Goal: Use online tool/utility: Utilize a website feature to perform a specific function

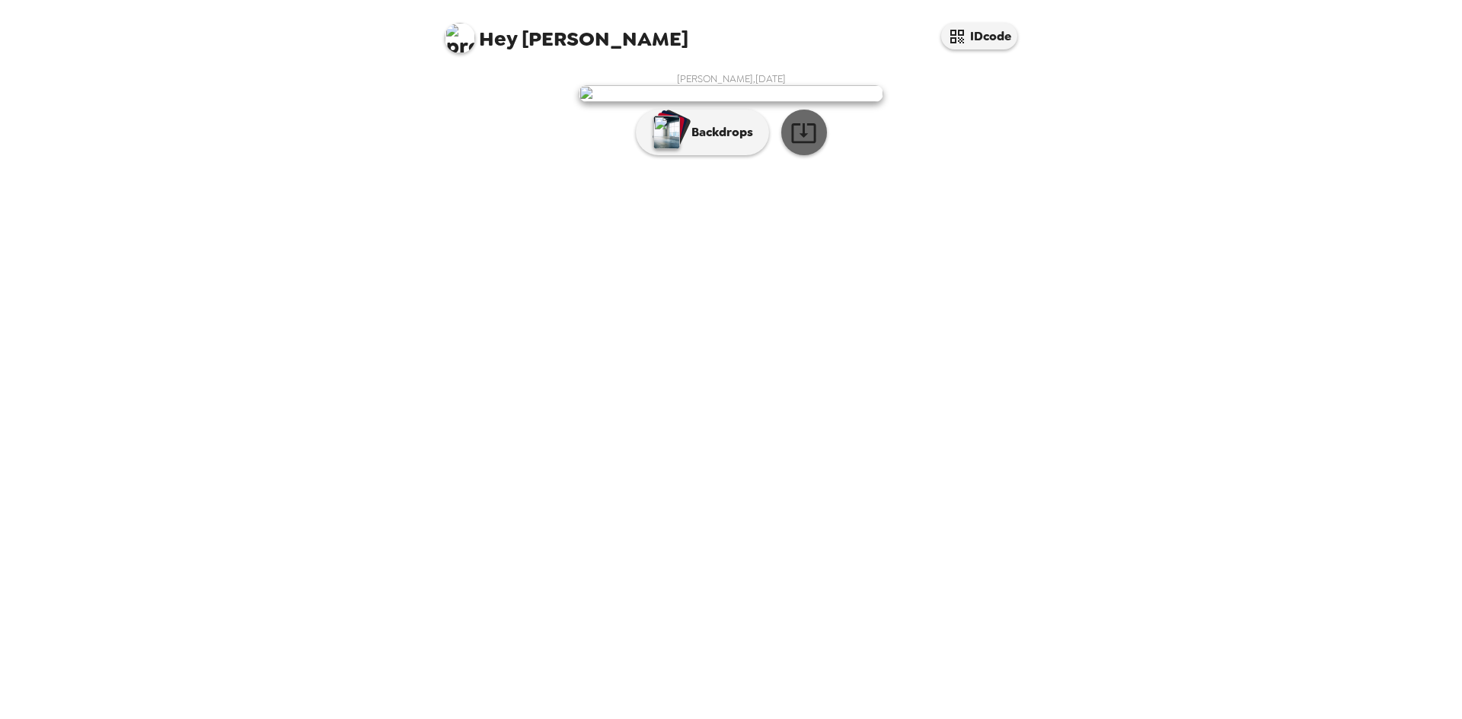
click at [803, 146] on icon "button" at bounding box center [803, 133] width 27 height 27
click at [729, 142] on p "Backdrops" at bounding box center [718, 132] width 69 height 18
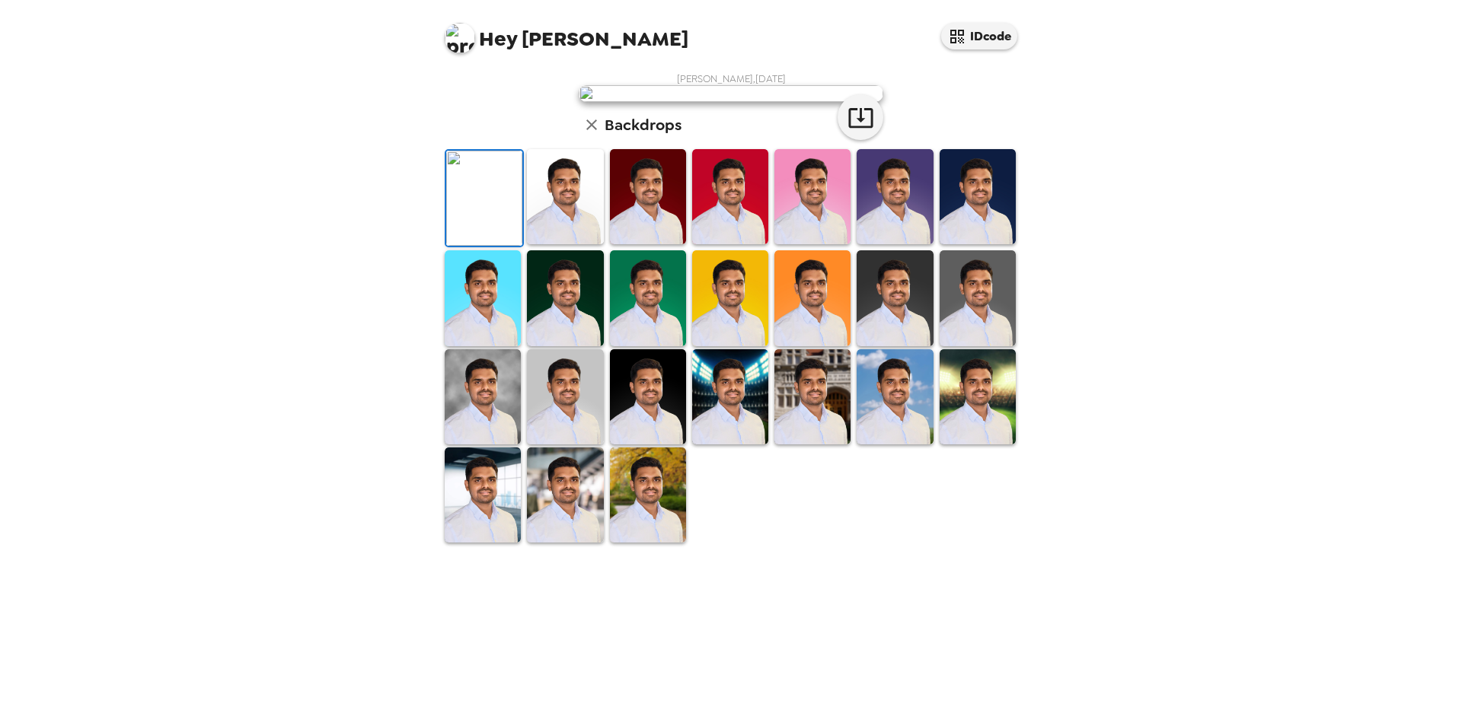
click at [566, 244] on img at bounding box center [565, 196] width 76 height 95
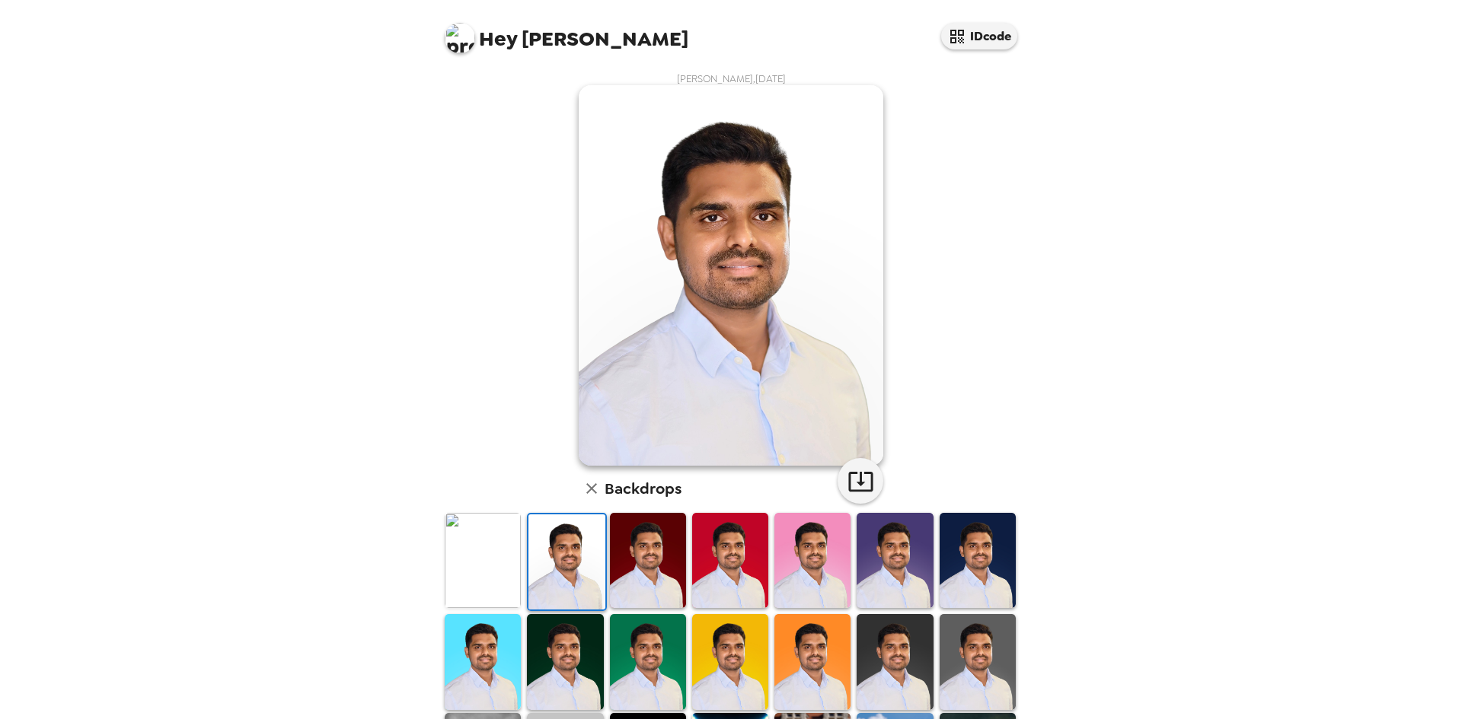
click at [641, 563] on img at bounding box center [648, 560] width 76 height 95
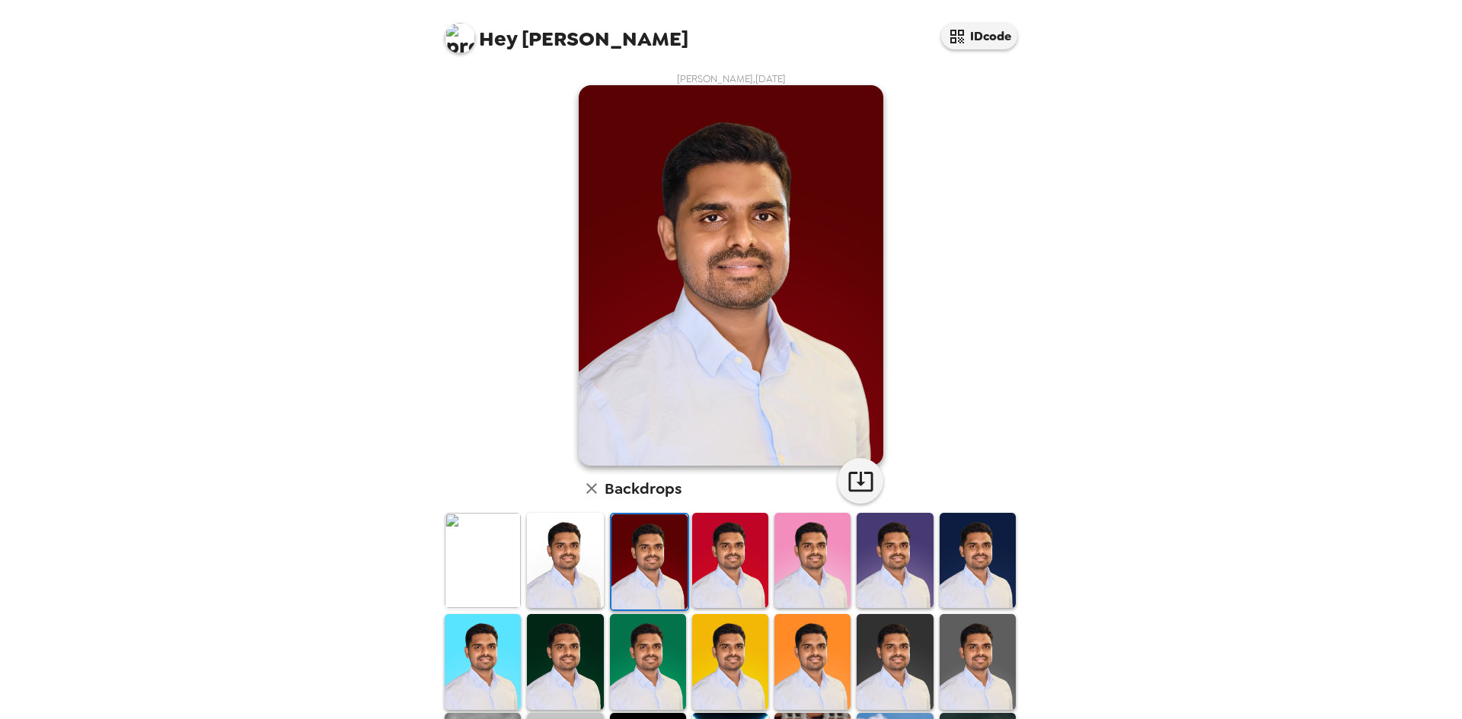
click at [711, 563] on img at bounding box center [730, 560] width 76 height 95
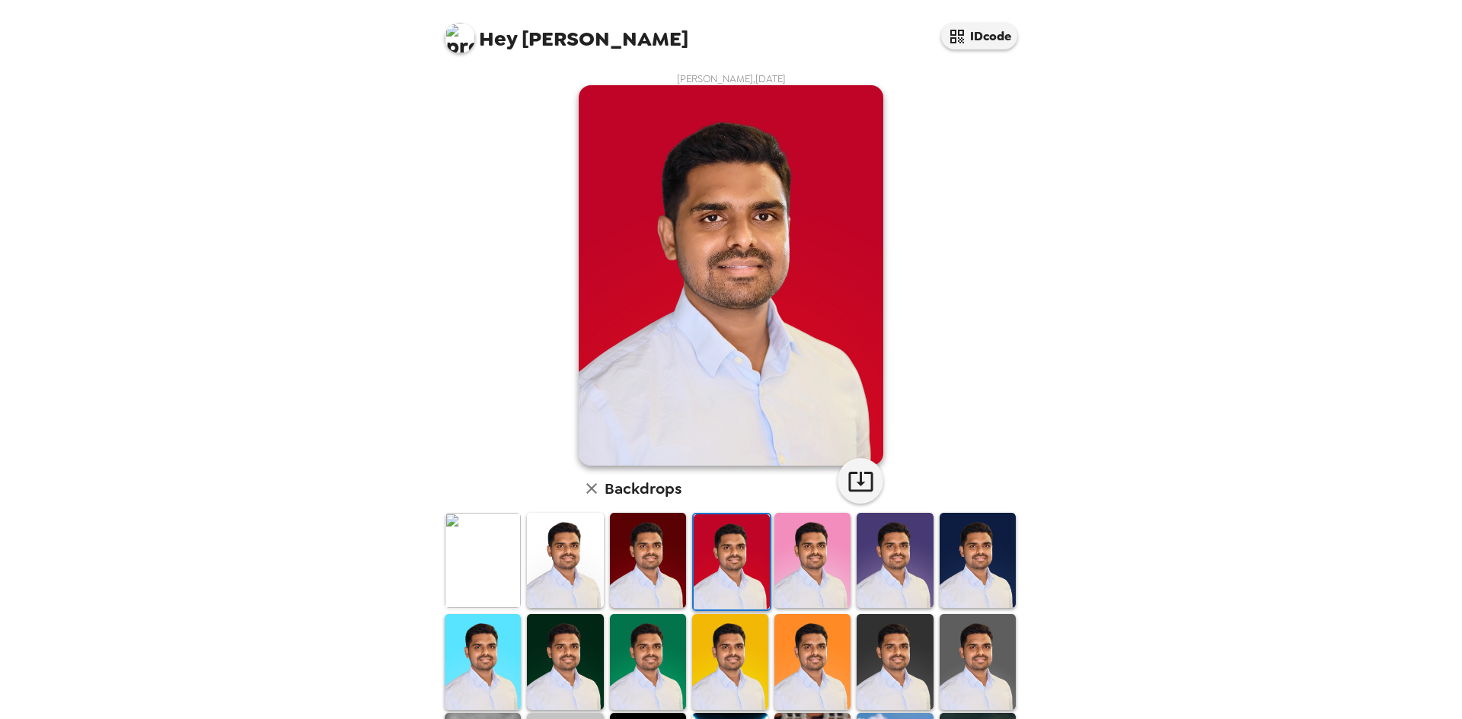
click at [810, 565] on img at bounding box center [812, 560] width 76 height 95
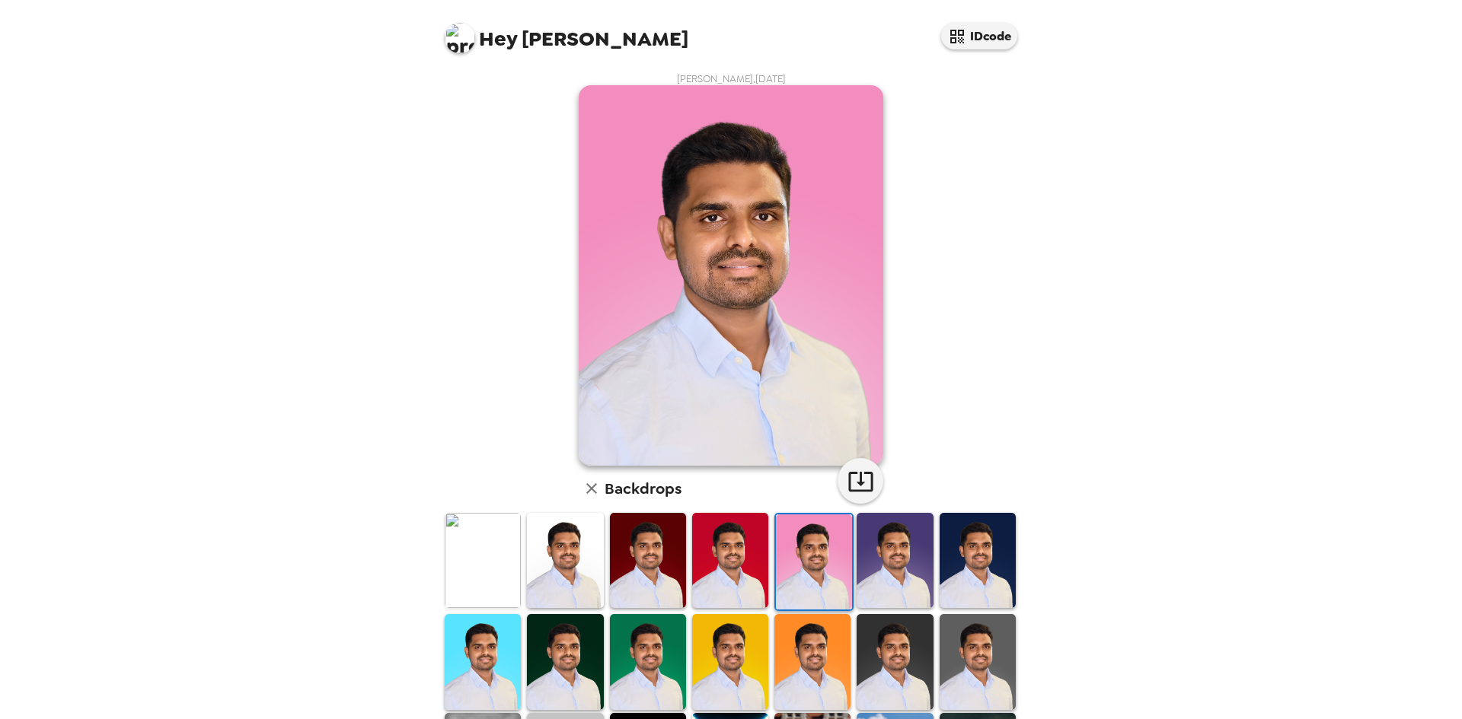
click at [889, 566] on img at bounding box center [895, 560] width 76 height 95
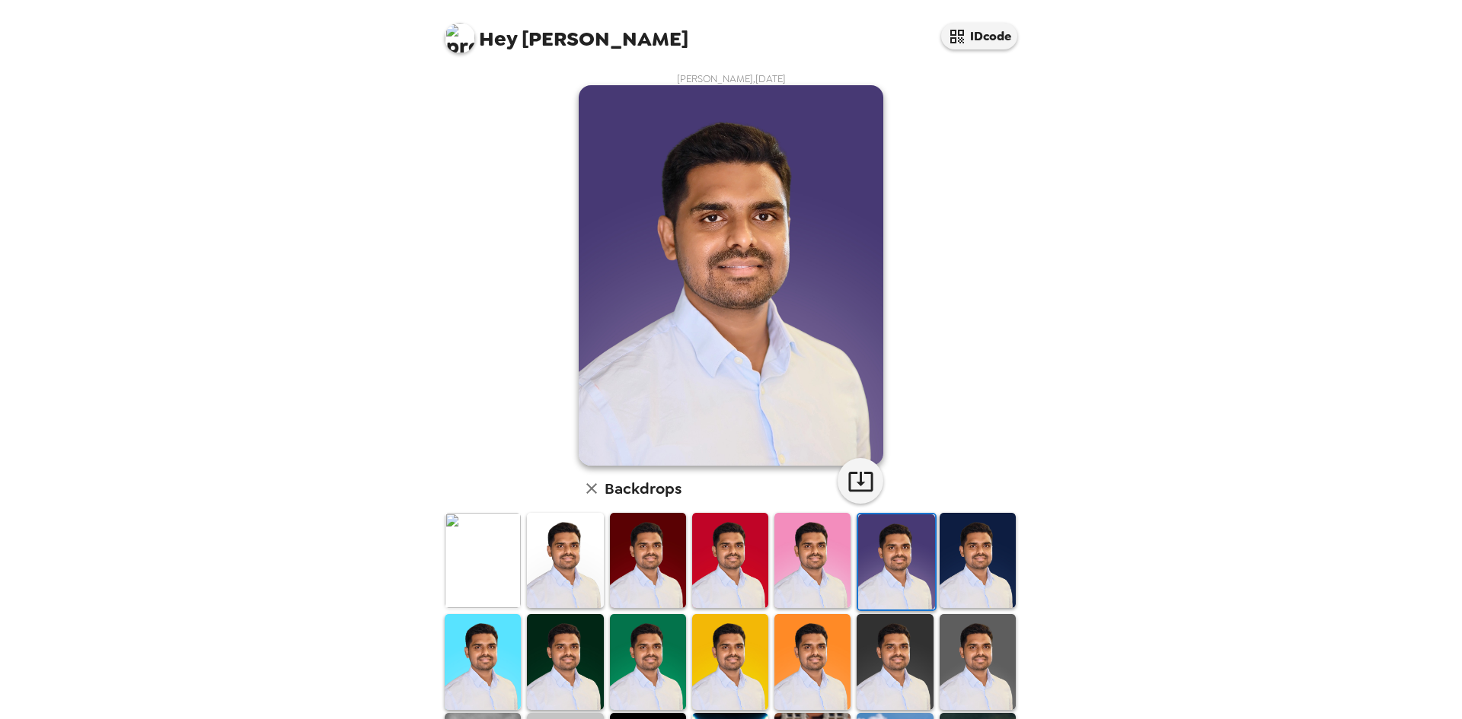
click at [964, 565] on img at bounding box center [978, 560] width 76 height 95
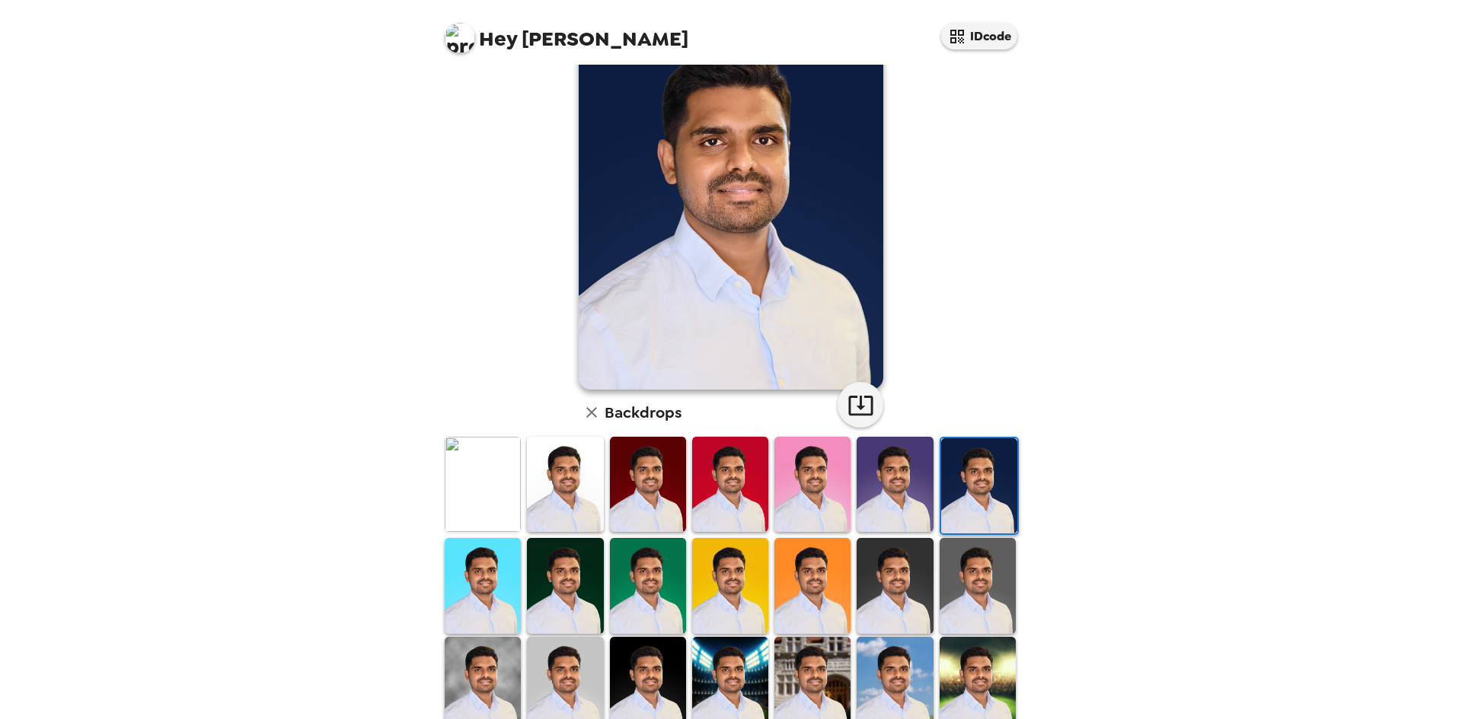
scroll to position [152, 0]
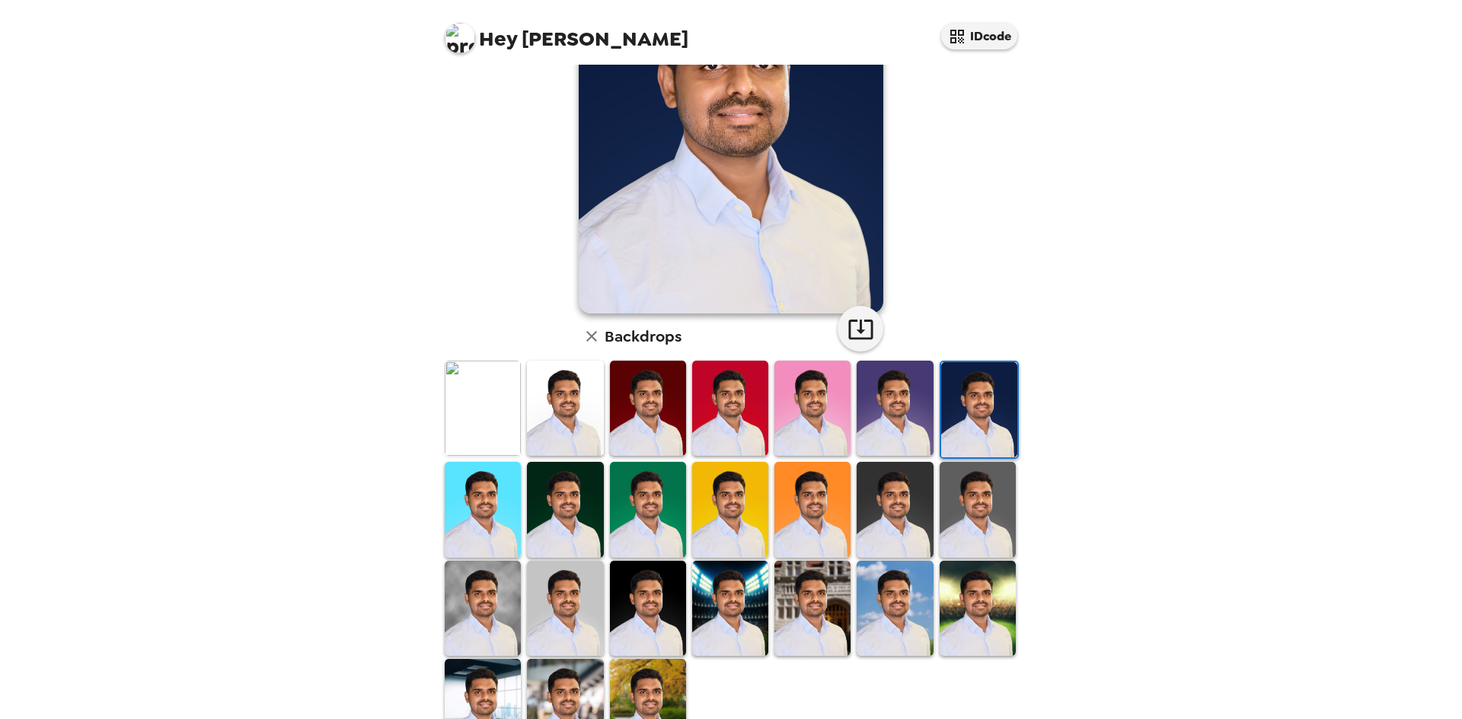
click at [560, 531] on img at bounding box center [565, 509] width 76 height 95
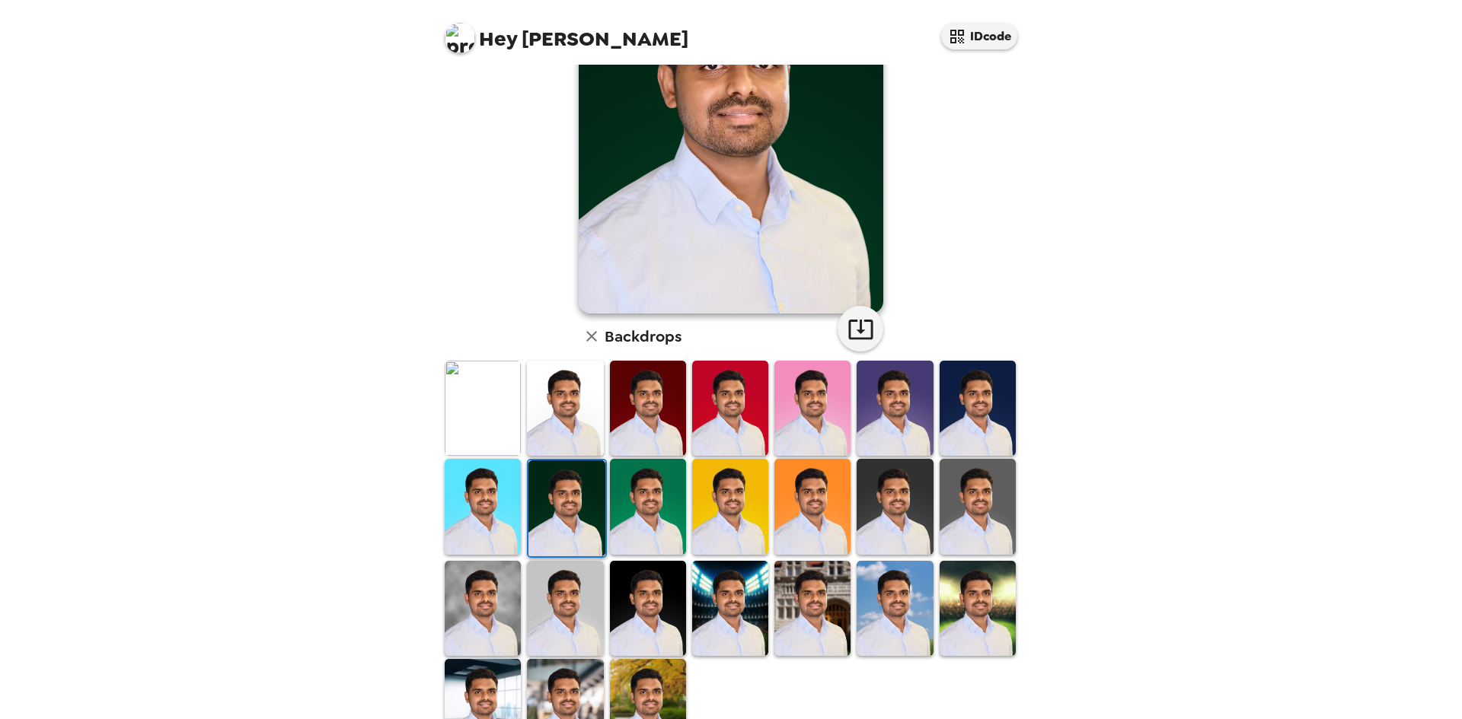
scroll to position [0, 0]
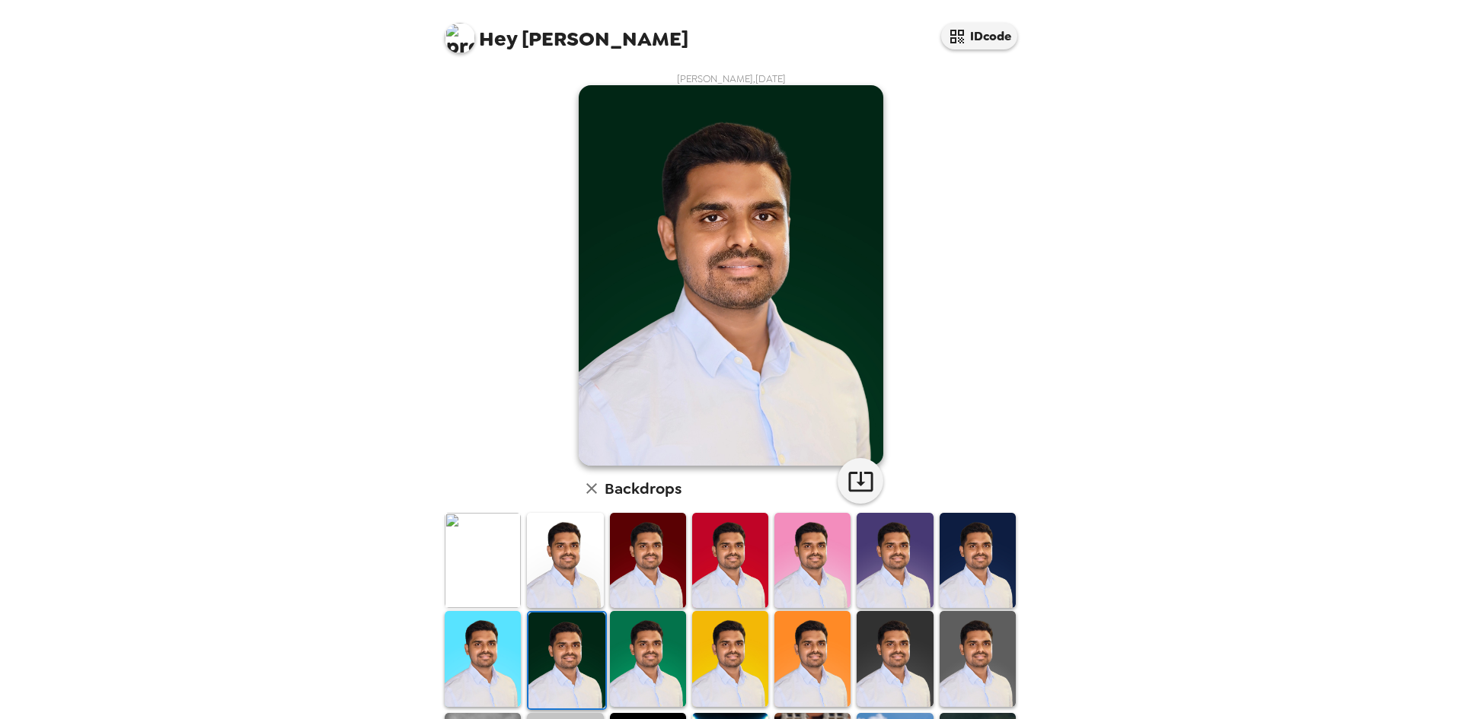
click at [619, 675] on img at bounding box center [648, 658] width 76 height 95
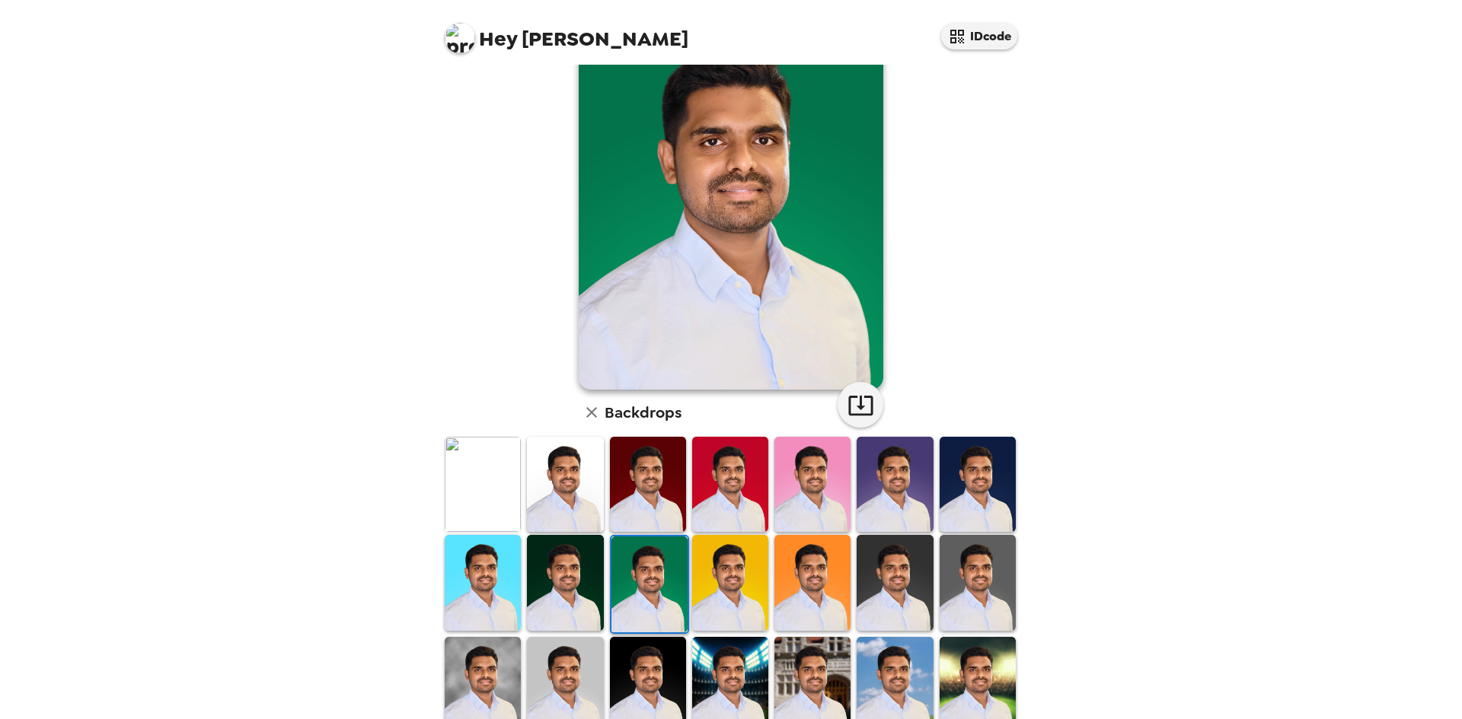
scroll to position [204, 0]
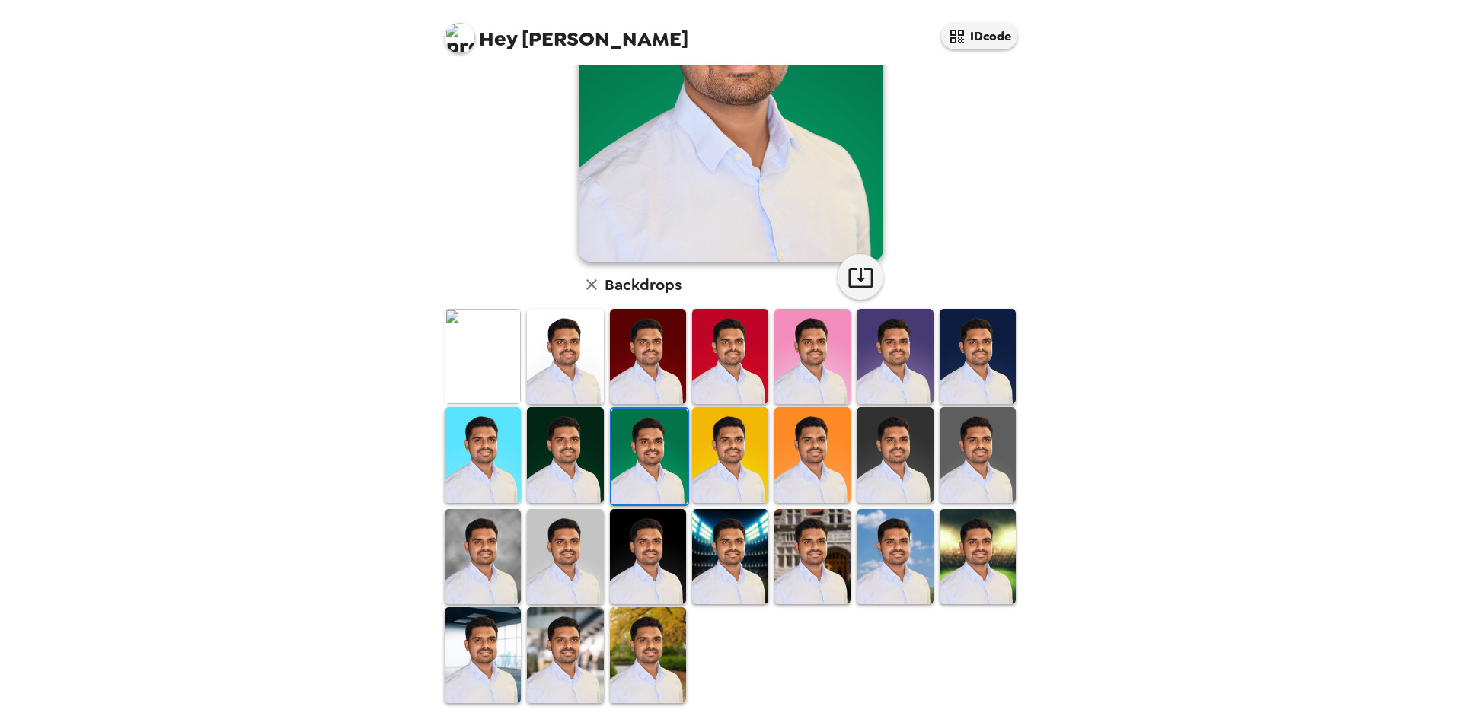
click at [543, 580] on img at bounding box center [565, 556] width 76 height 95
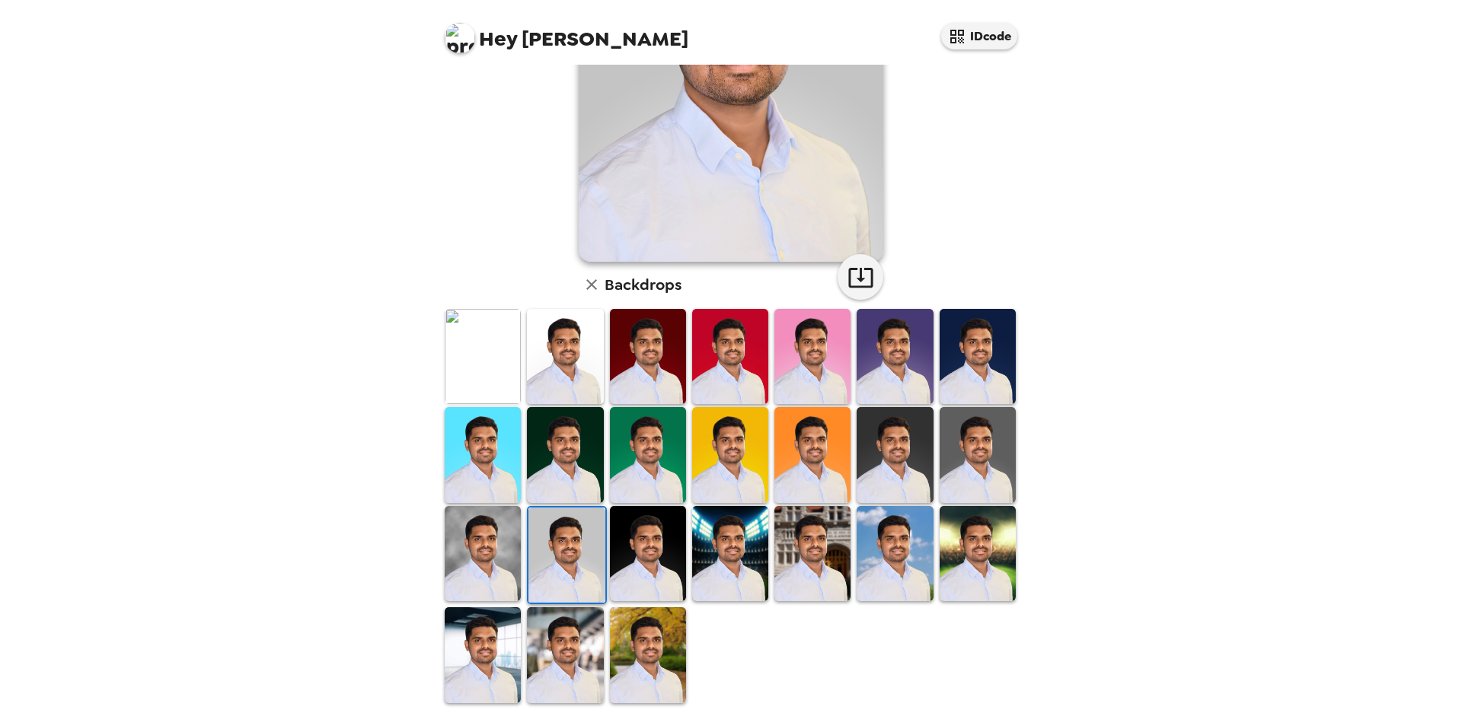
scroll to position [0, 0]
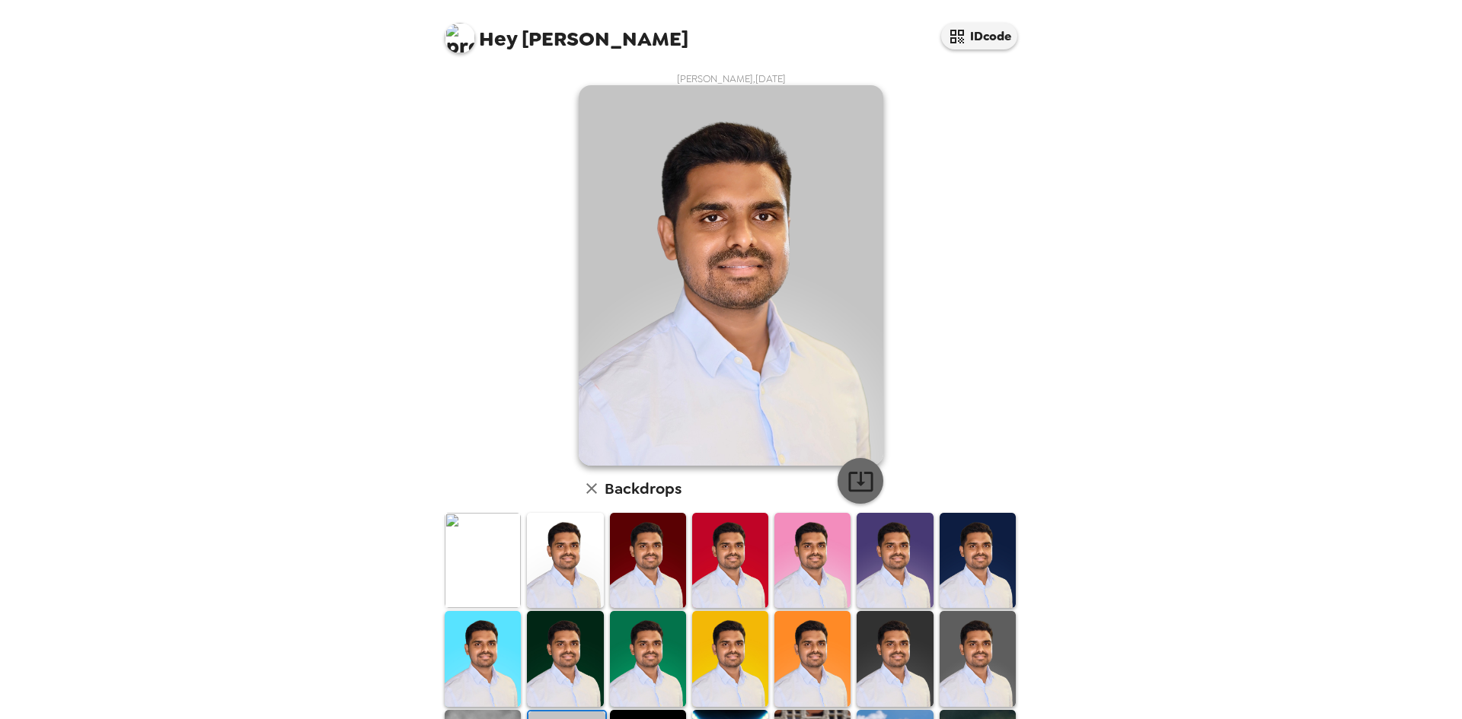
click at [850, 489] on icon "button" at bounding box center [860, 481] width 27 height 27
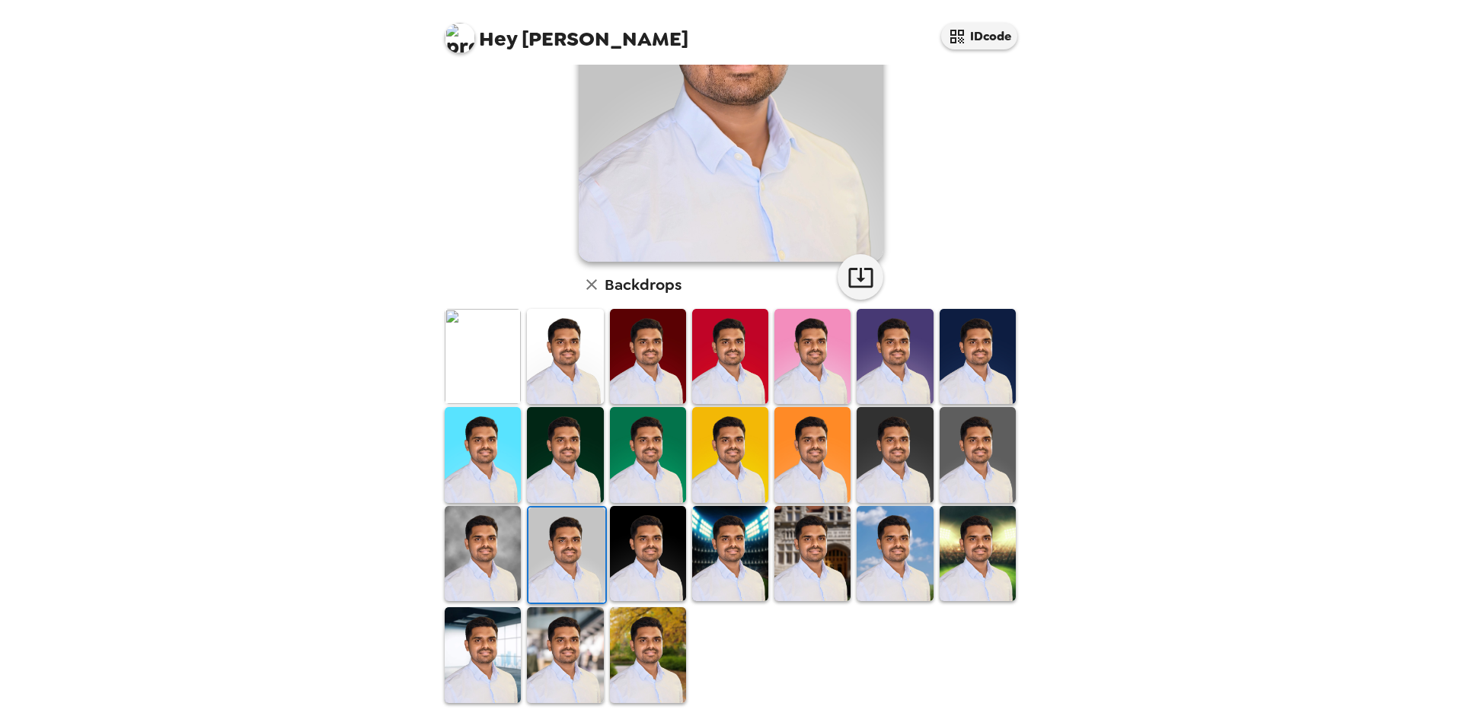
click at [636, 654] on img at bounding box center [648, 655] width 76 height 95
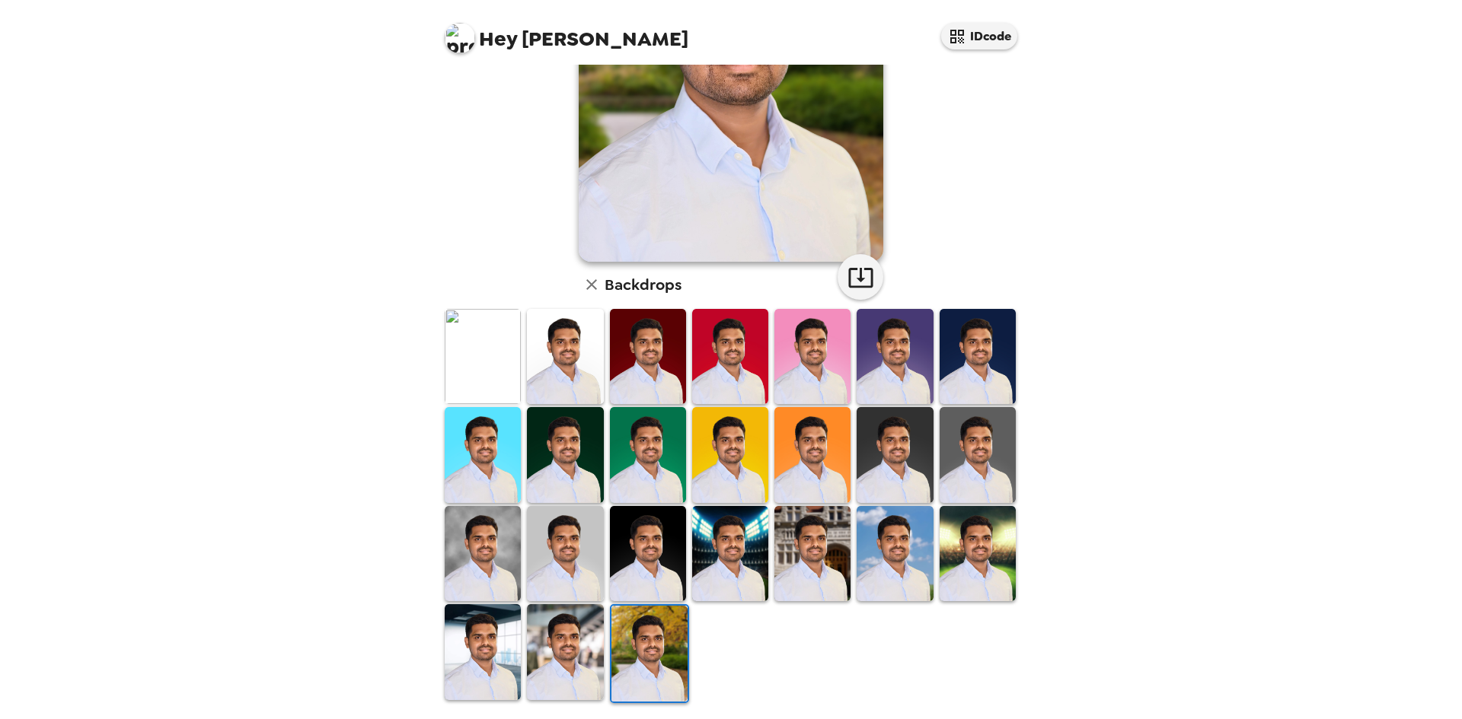
click at [562, 671] on img at bounding box center [565, 652] width 76 height 95
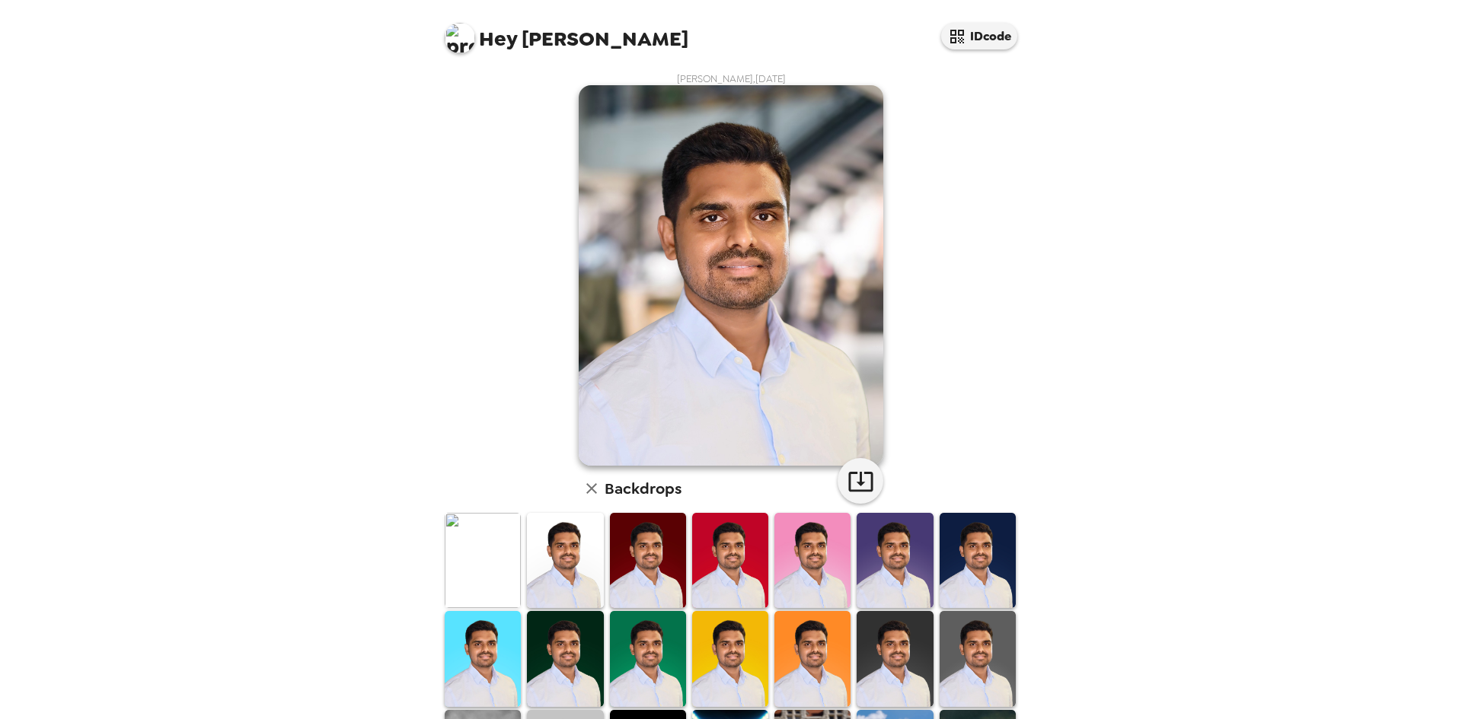
scroll to position [76, 0]
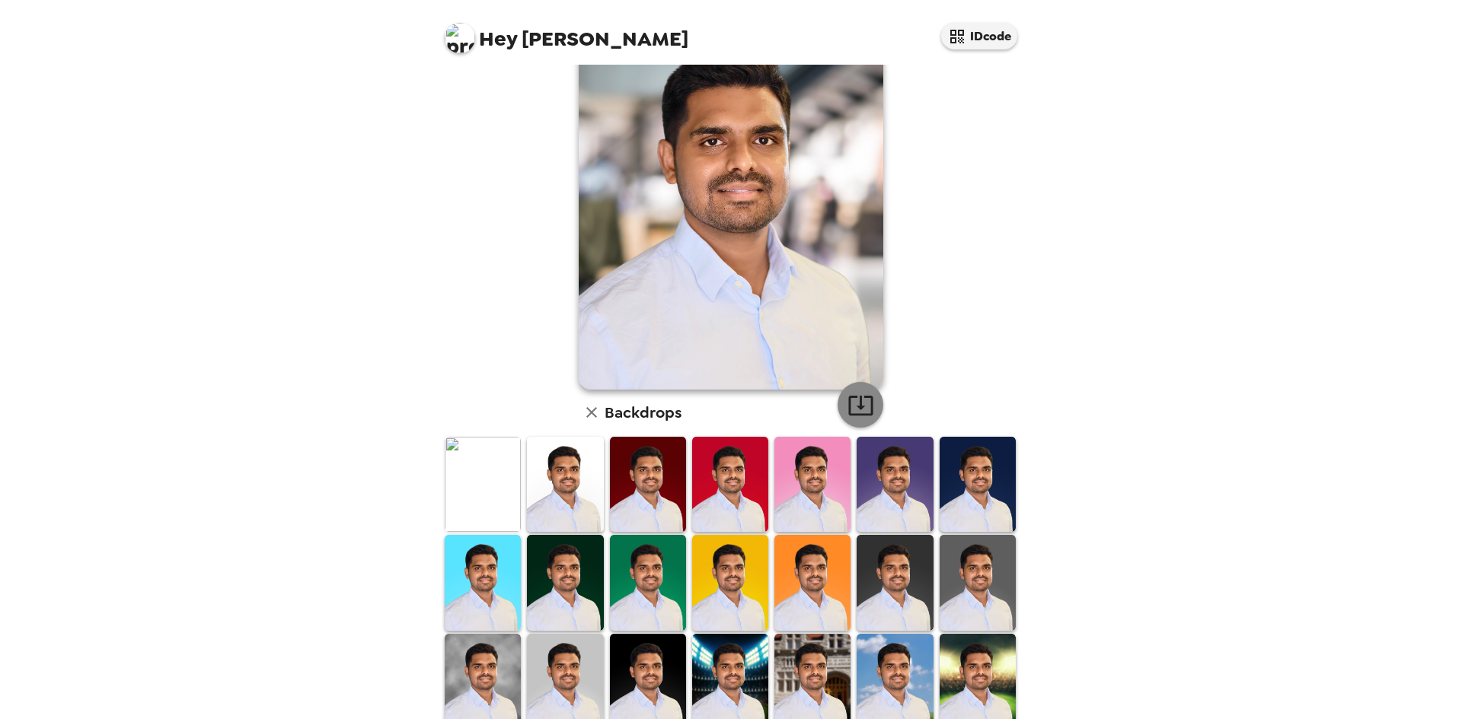
click at [853, 413] on icon "button" at bounding box center [860, 405] width 27 height 27
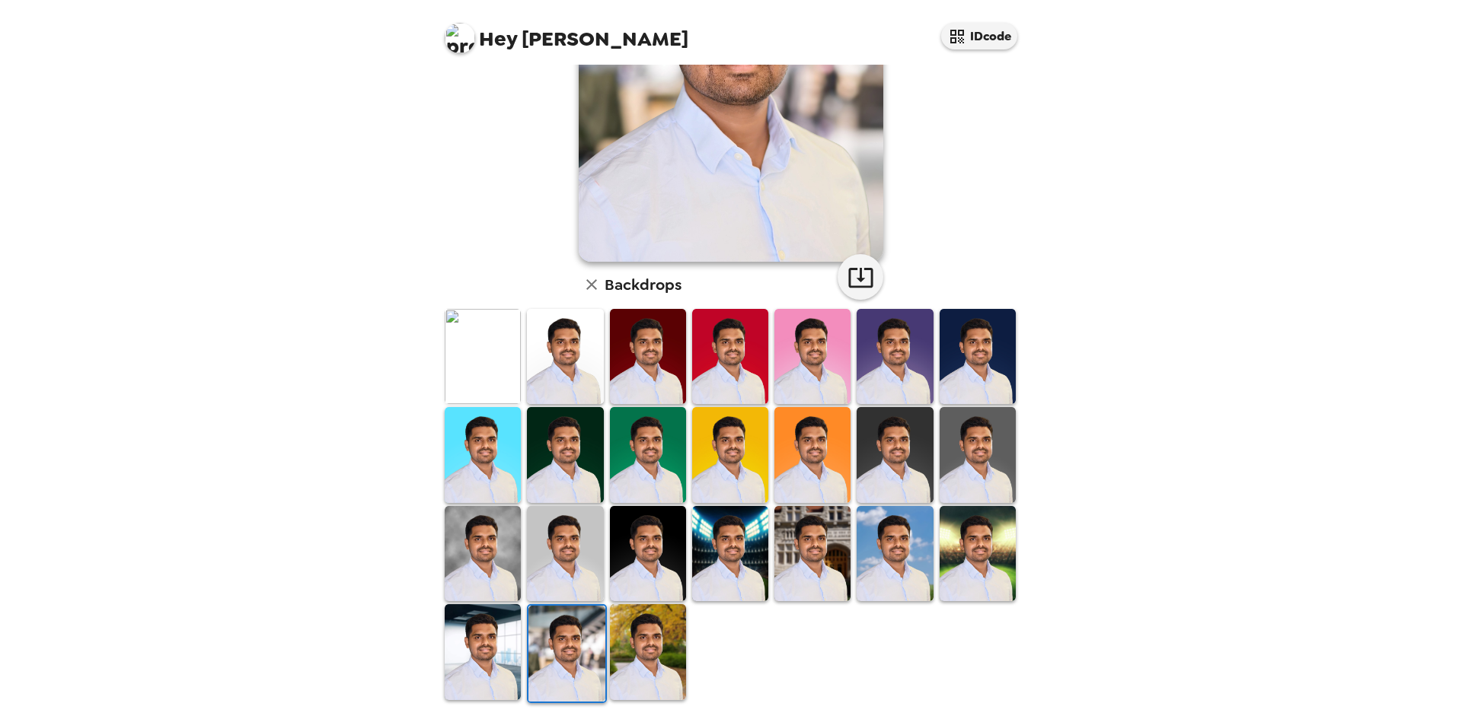
click at [493, 646] on img at bounding box center [483, 652] width 76 height 95
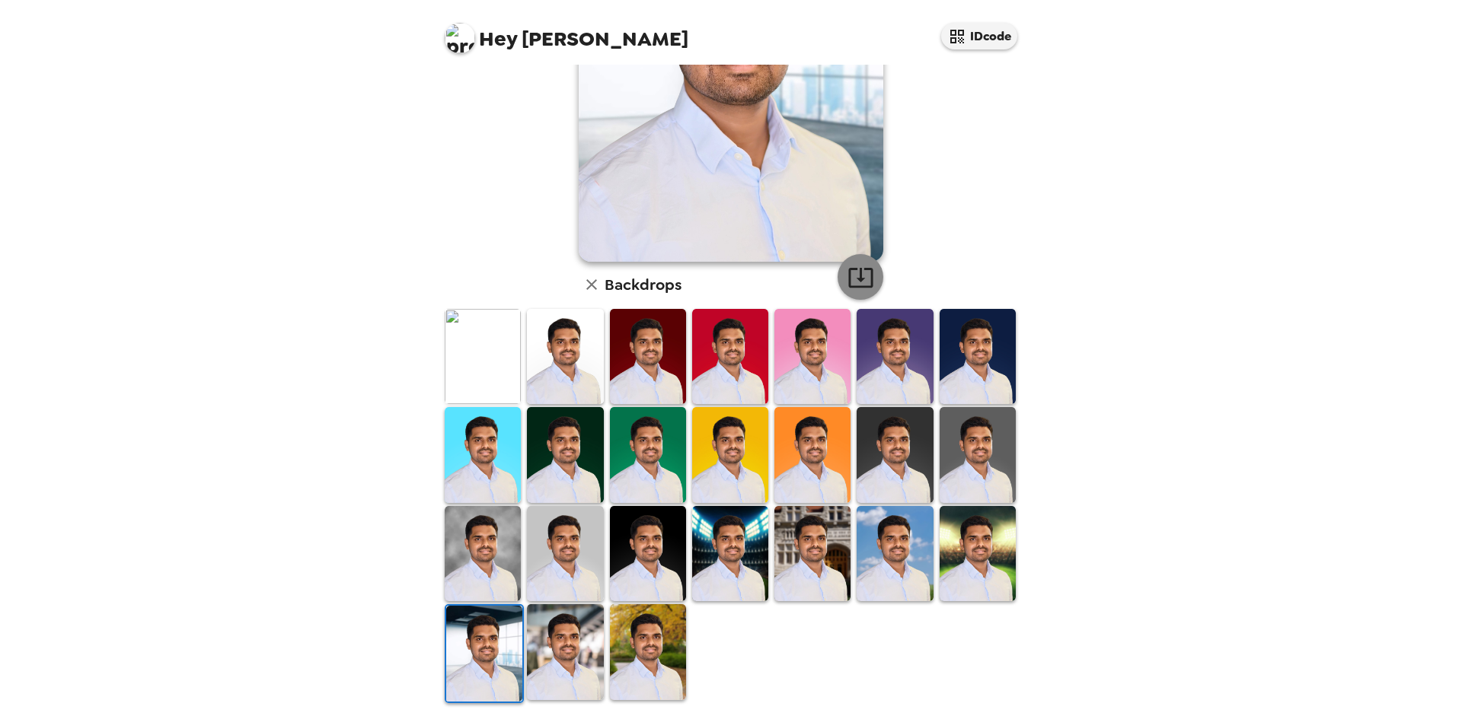
click at [860, 277] on icon "button" at bounding box center [860, 277] width 27 height 27
click at [978, 561] on img at bounding box center [978, 553] width 76 height 95
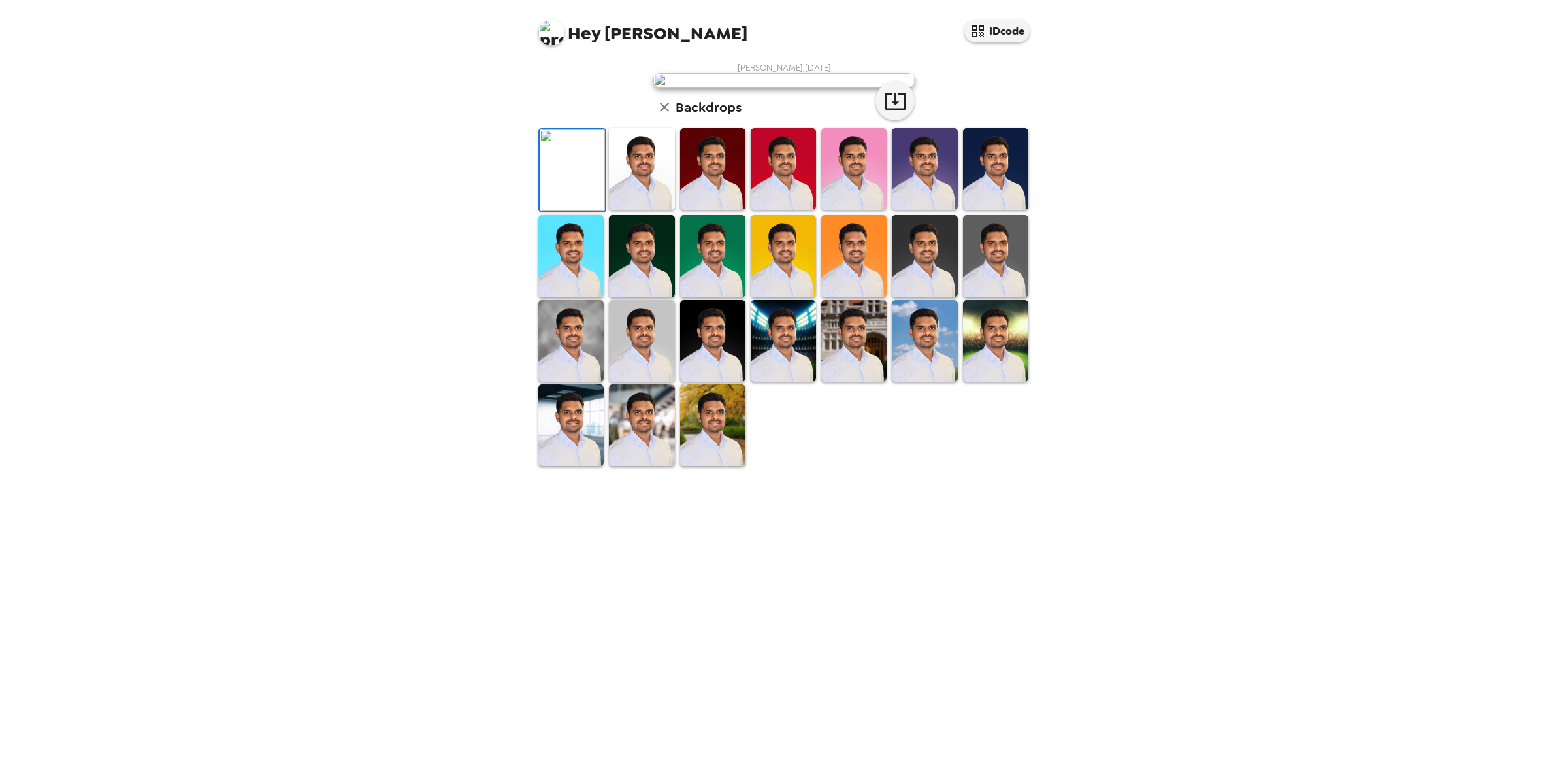
click at [1293, 417] on div "Hey [PERSON_NAME] IDcode [PERSON_NAME] , [DATE] Backdrops" at bounding box center [784, 386] width 1568 height 772
click at [634, 210] on img at bounding box center [642, 168] width 65 height 82
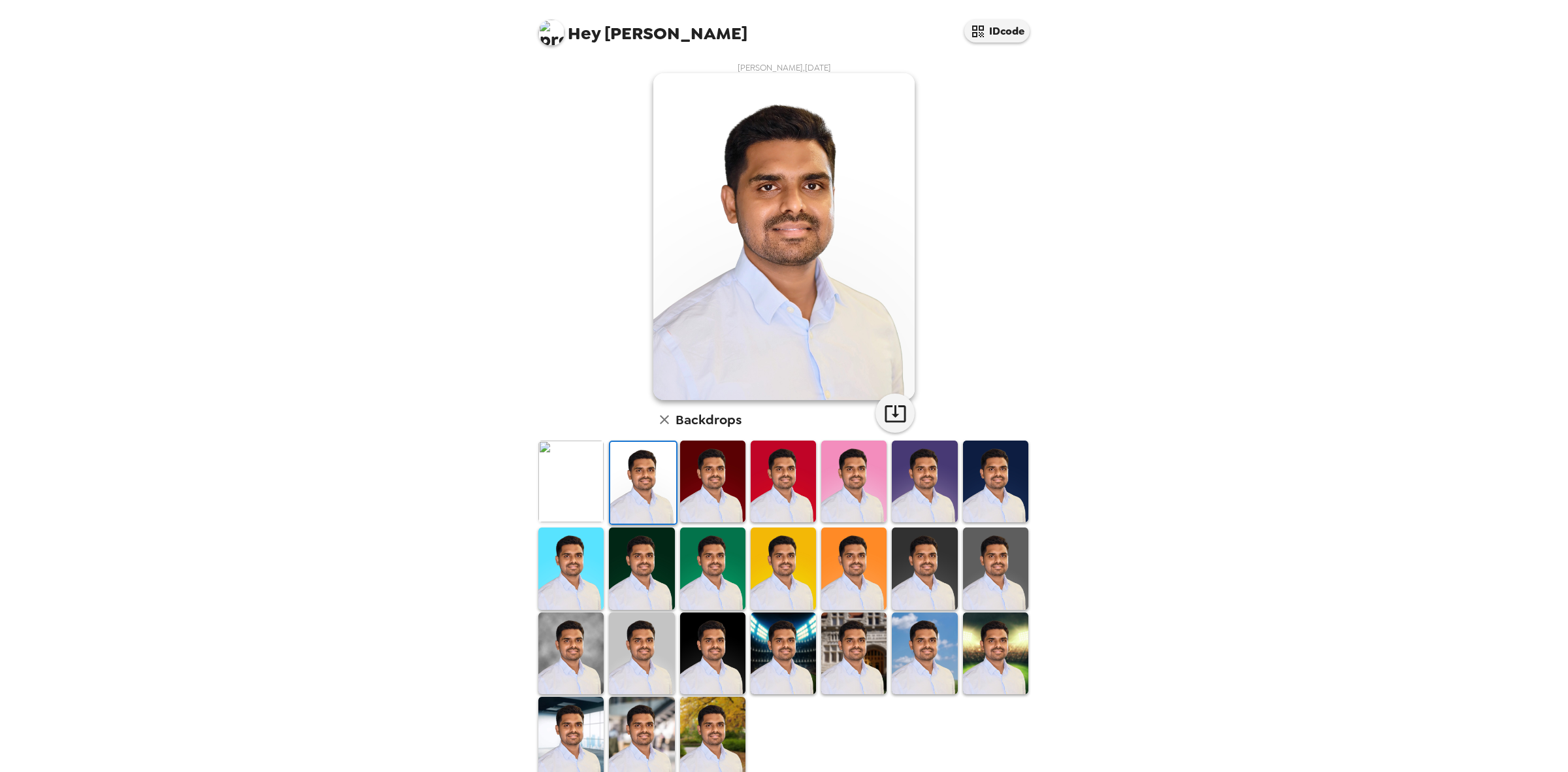
click at [563, 505] on img at bounding box center [571, 481] width 65 height 82
